Goal: Transaction & Acquisition: Purchase product/service

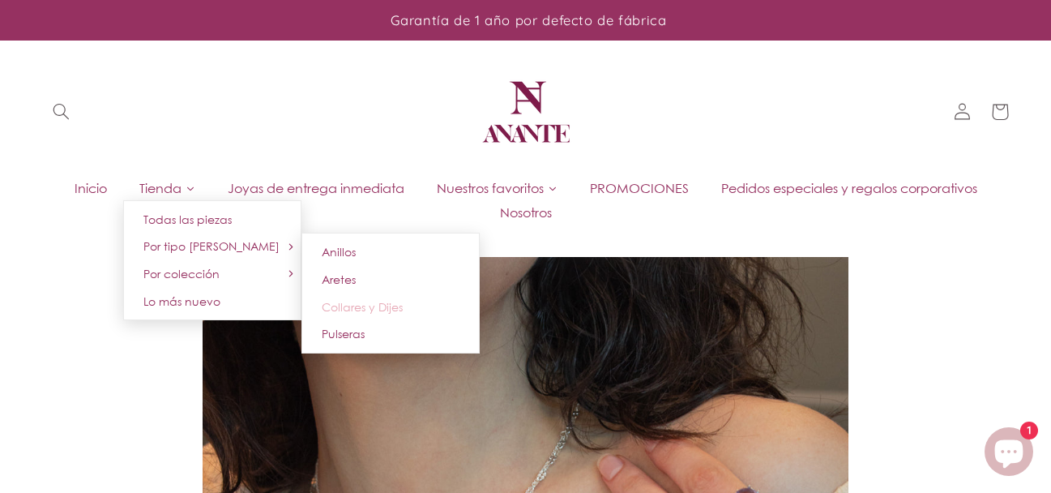
click at [389, 305] on span "Collares y Dijes" at bounding box center [362, 307] width 81 height 14
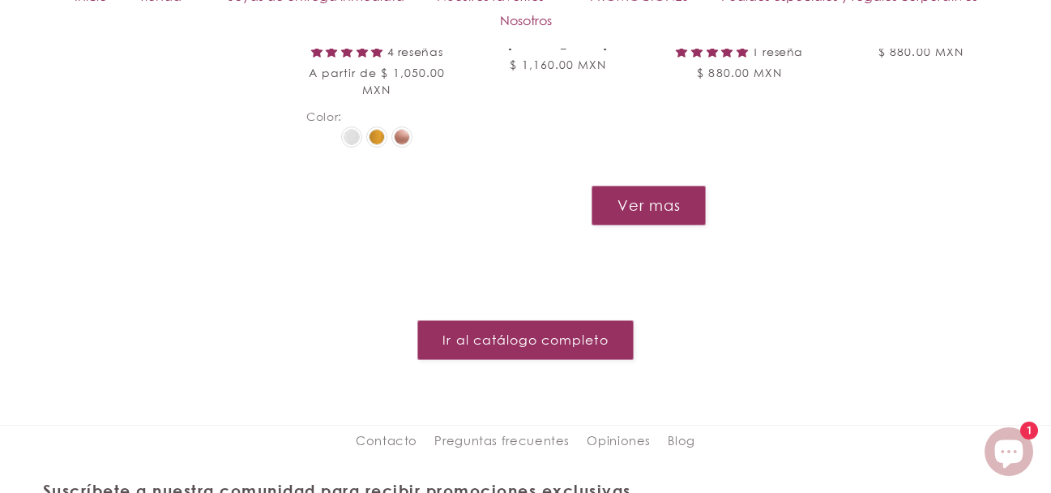
scroll to position [2034, 0]
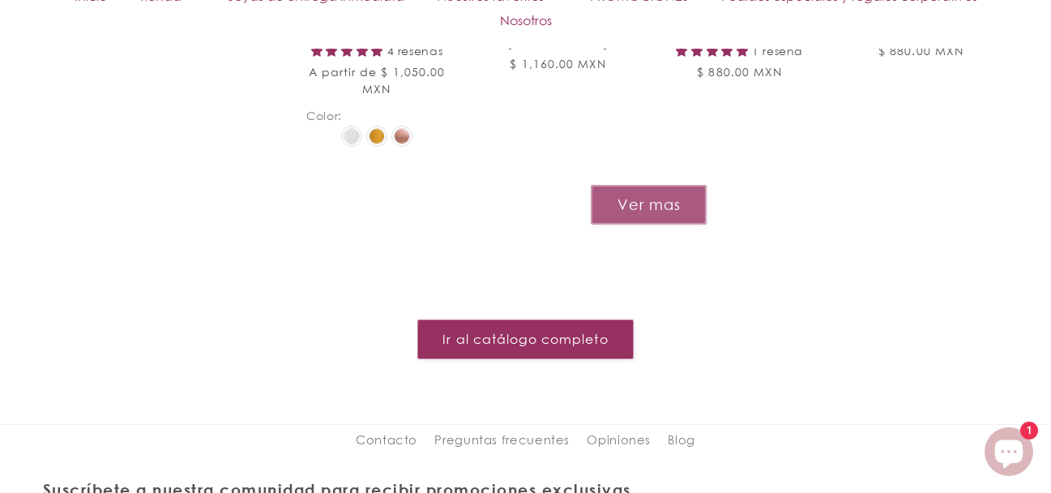
click at [648, 203] on button "Ver mas" at bounding box center [649, 205] width 116 height 40
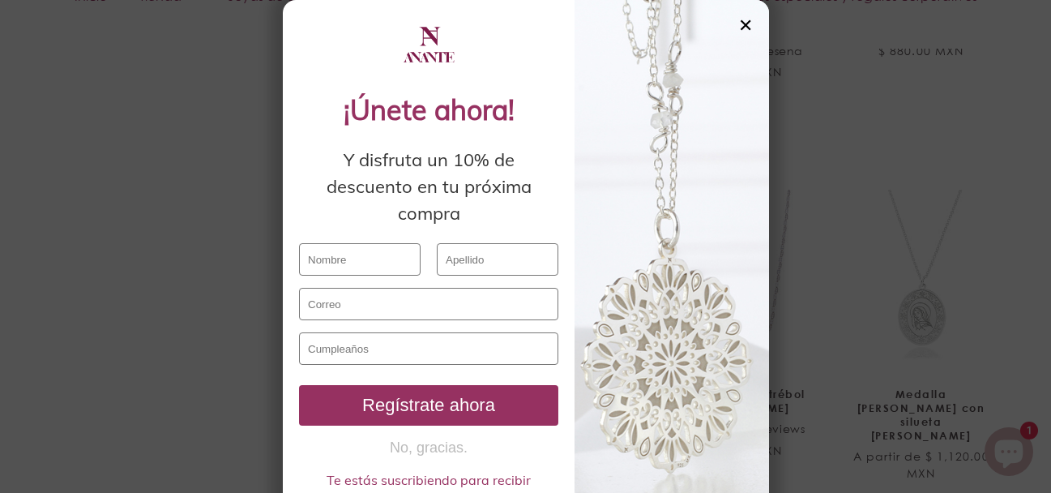
click at [742, 23] on div "✕" at bounding box center [745, 25] width 15 height 18
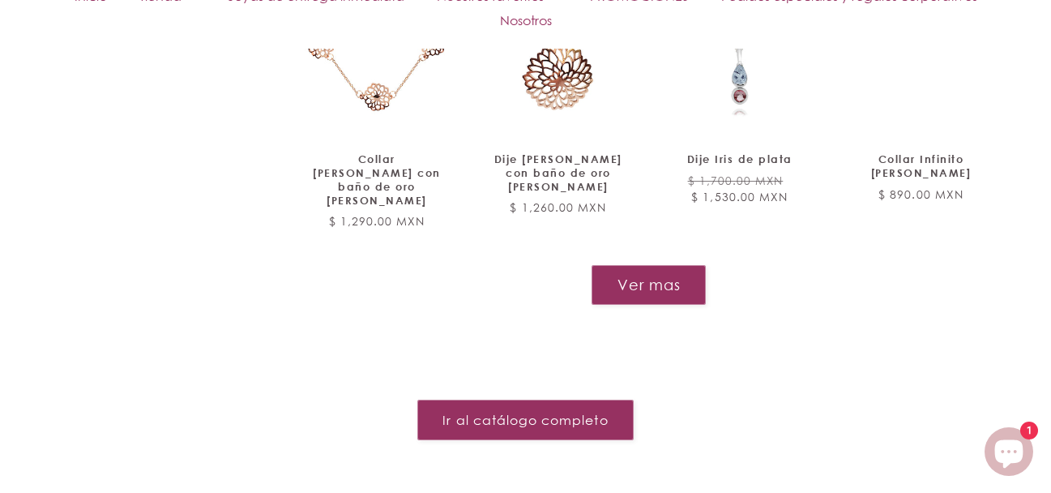
scroll to position [3331, 0]
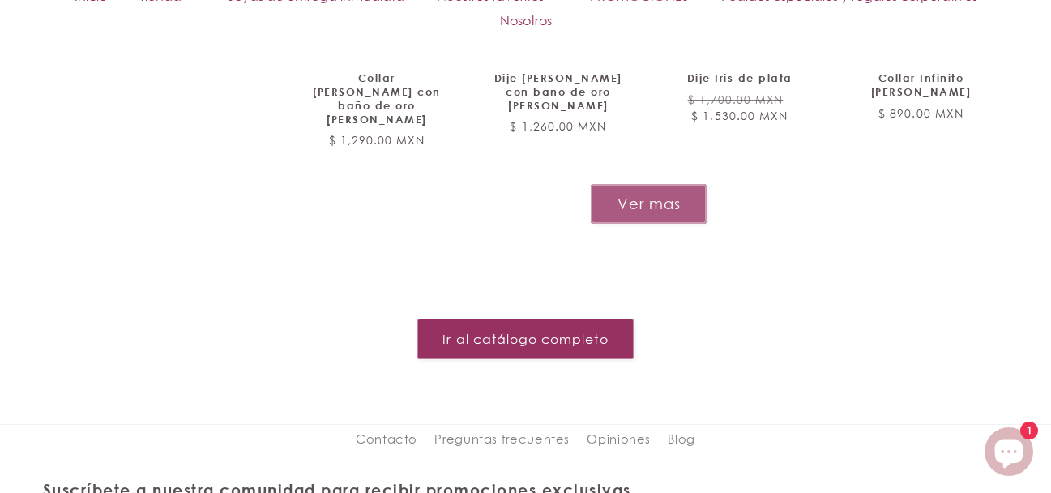
click at [676, 184] on button "Ver mas" at bounding box center [649, 204] width 116 height 40
